Goal: Transaction & Acquisition: Purchase product/service

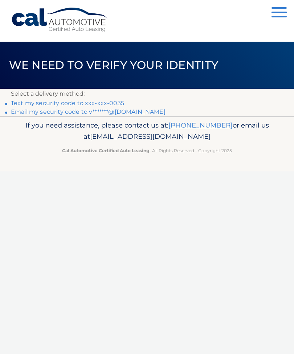
click at [122, 115] on link "Email my security code to v*******@gmail.com" at bounding box center [88, 111] width 155 height 7
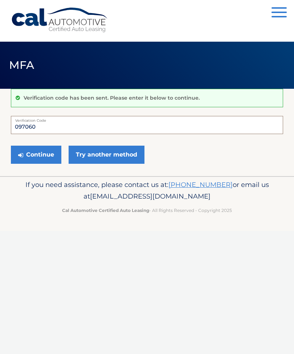
type input "097060"
click at [44, 150] on button "Continue" at bounding box center [36, 155] width 50 height 18
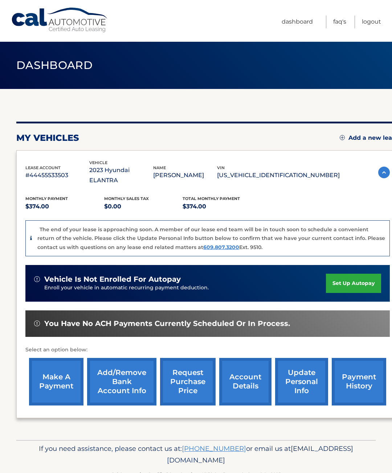
click at [54, 375] on link "make a payment" at bounding box center [56, 382] width 54 height 48
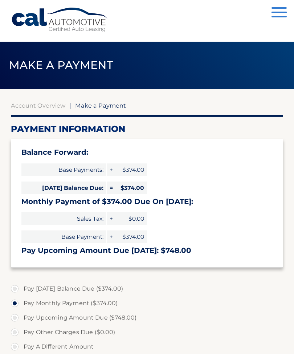
select select "ZjY2Y2UyNTYtM2EyYS00ZWY4LWE0OTQtOGIxNDI1ZWVmZWI0"
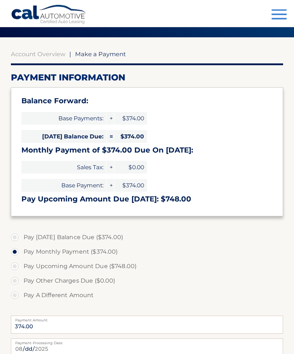
scroll to position [52, 0]
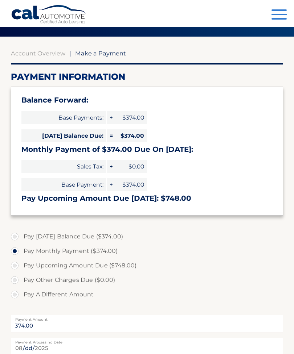
click at [38, 267] on label "Pay Upcoming Amount Due ($748.00)" at bounding box center [147, 266] width 272 height 15
click at [21, 267] on input "Pay Upcoming Amount Due ($748.00)" at bounding box center [17, 265] width 7 height 12
radio input "true"
type input "748.00"
click at [22, 253] on label "Pay Monthly Payment ($374.00)" at bounding box center [147, 251] width 272 height 15
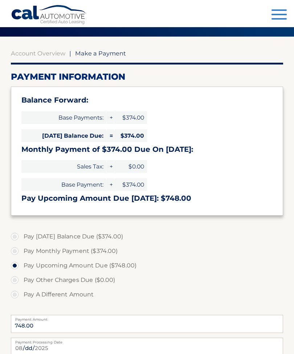
click at [21, 253] on input "Pay Monthly Payment ($374.00)" at bounding box center [17, 250] width 7 height 12
radio input "true"
type input "374.00"
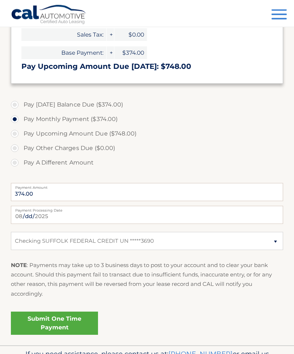
scroll to position [191, 0]
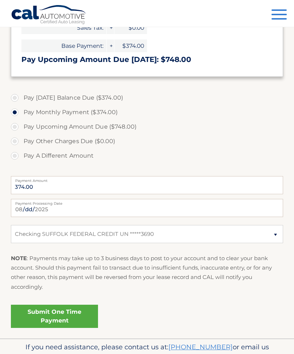
click at [75, 319] on link "Submit One Time Payment" at bounding box center [54, 316] width 87 height 23
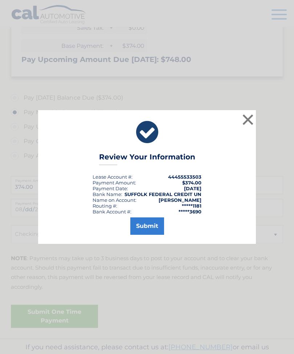
click at [149, 235] on button "Submit" at bounding box center [147, 226] width 34 height 17
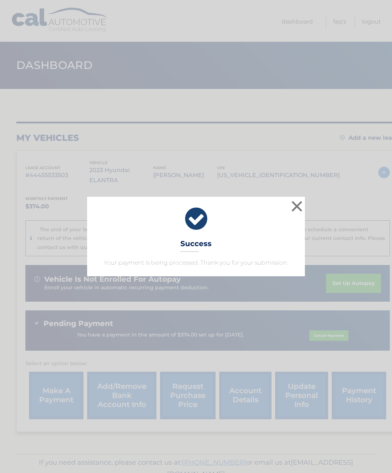
click at [299, 208] on button "×" at bounding box center [297, 206] width 15 height 15
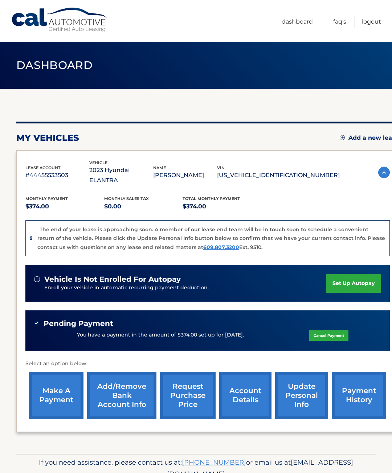
click at [253, 389] on link "account details" at bounding box center [245, 396] width 52 height 48
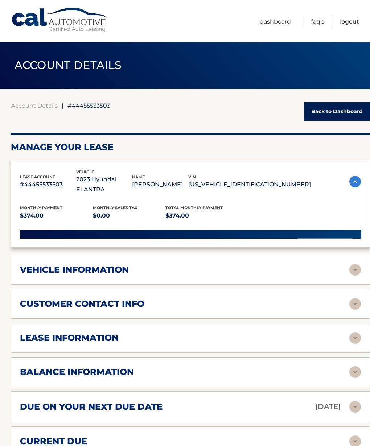
scroll to position [9, 0]
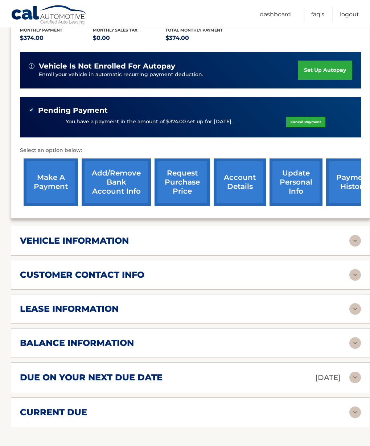
click at [245, 304] on div "lease information" at bounding box center [184, 309] width 329 height 11
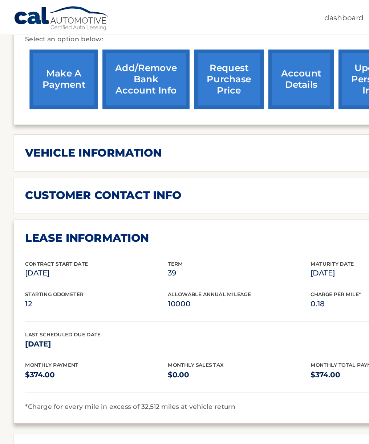
scroll to position [296, 0]
